Goal: Task Accomplishment & Management: Manage account settings

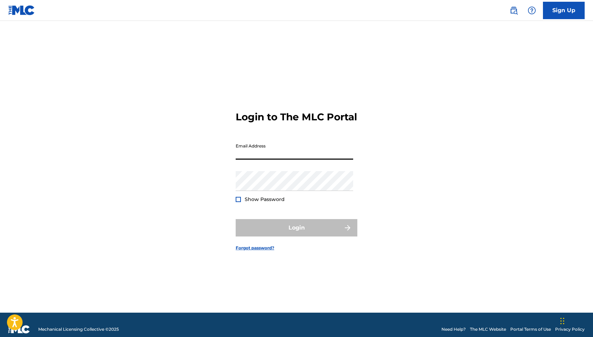
type input "[EMAIL_ADDRESS][DOMAIN_NAME]"
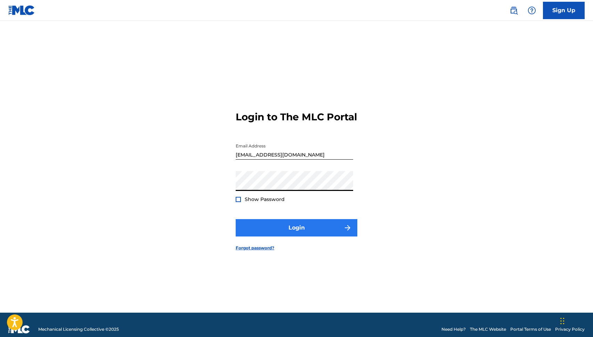
click at [282, 236] on button "Login" at bounding box center [297, 227] width 122 height 17
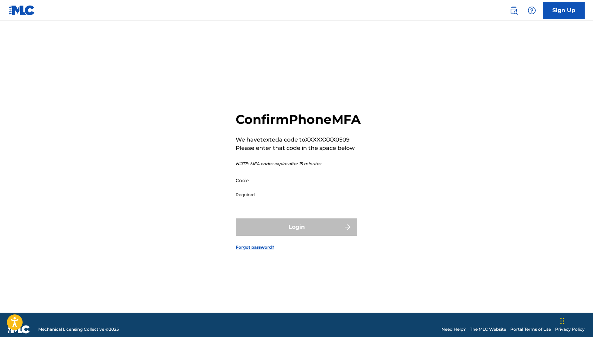
click at [281, 185] on input "Code" at bounding box center [294, 180] width 117 height 20
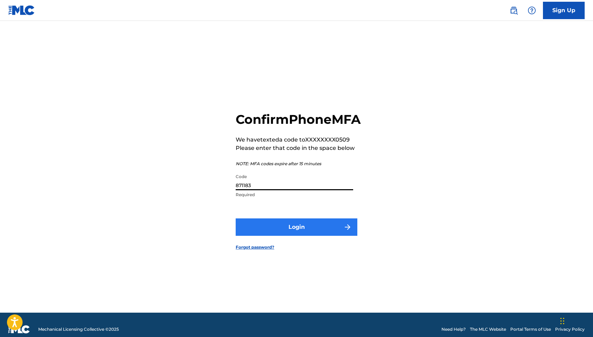
type input "871183"
click at [281, 232] on button "Login" at bounding box center [297, 226] width 122 height 17
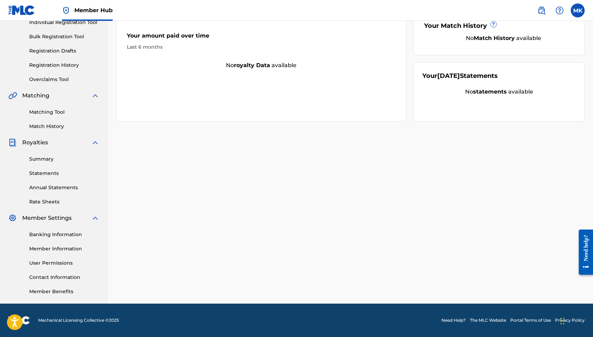
scroll to position [94, 0]
click at [43, 248] on link "Member Information" at bounding box center [64, 248] width 70 height 7
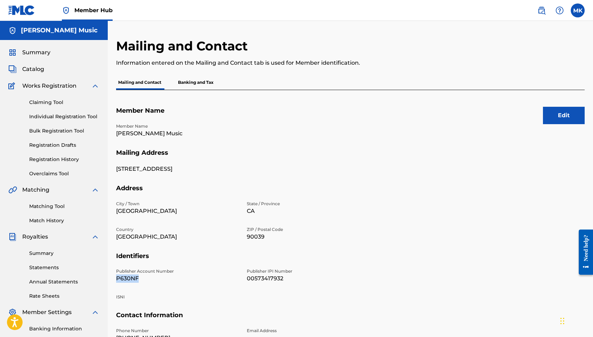
drag, startPoint x: 137, startPoint y: 278, endPoint x: 115, endPoint y: 277, distance: 22.3
click at [115, 277] on div "Mailing and Contact Information entered on the Mailing and Contact tab is used …" at bounding box center [350, 217] width 485 height 359
copy p "P630NF"
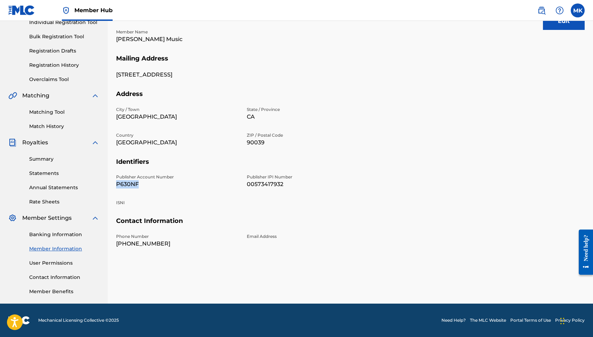
scroll to position [94, 0]
click at [55, 232] on link "Banking Information" at bounding box center [64, 234] width 70 height 7
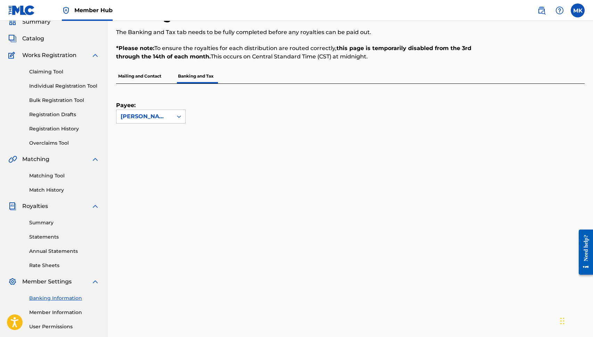
scroll to position [26, 0]
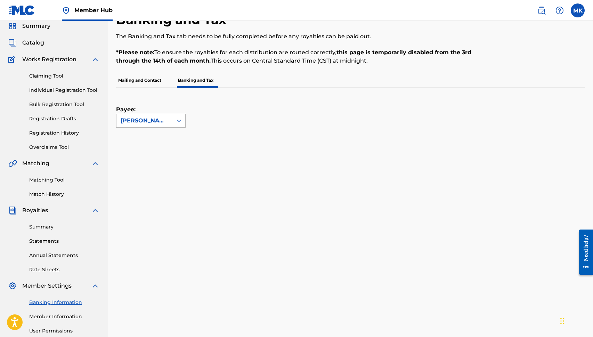
click at [180, 121] on icon at bounding box center [178, 120] width 7 height 7
click at [231, 121] on div "Payee: Use Up and Down to choose options, press Enter to select the currently f…" at bounding box center [342, 108] width 452 height 40
click at [46, 226] on link "Summary" at bounding box center [64, 226] width 70 height 7
